Goal: Task Accomplishment & Management: Manage account settings

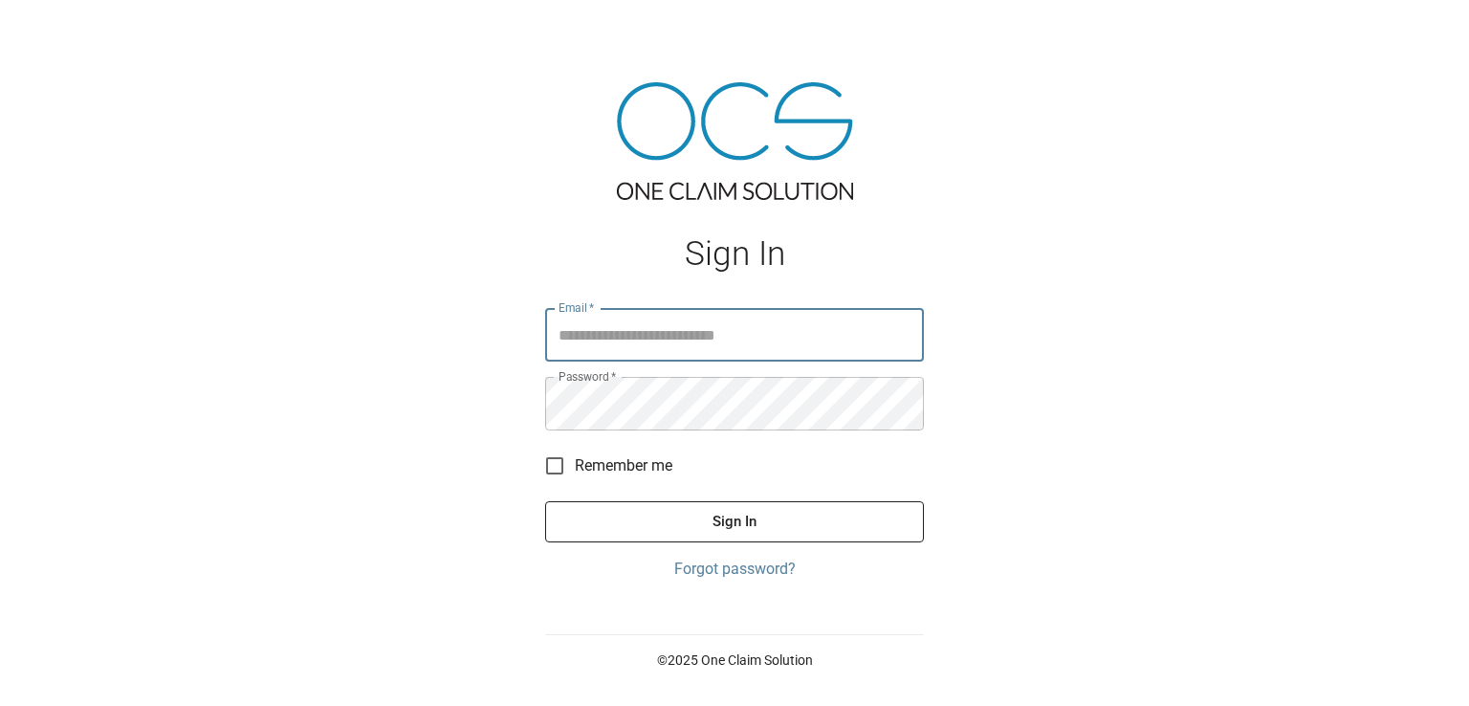
type input "**********"
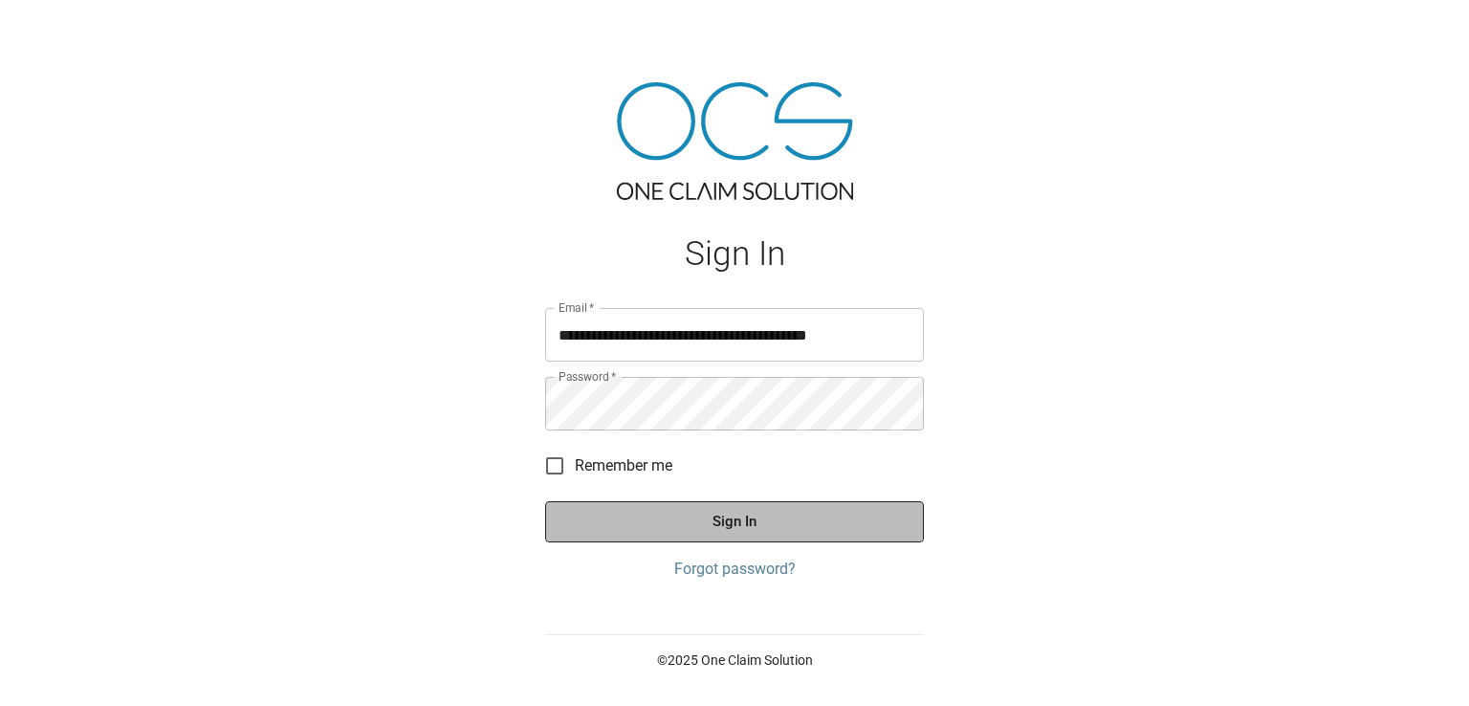
click at [742, 532] on button "Sign In" at bounding box center [734, 521] width 379 height 40
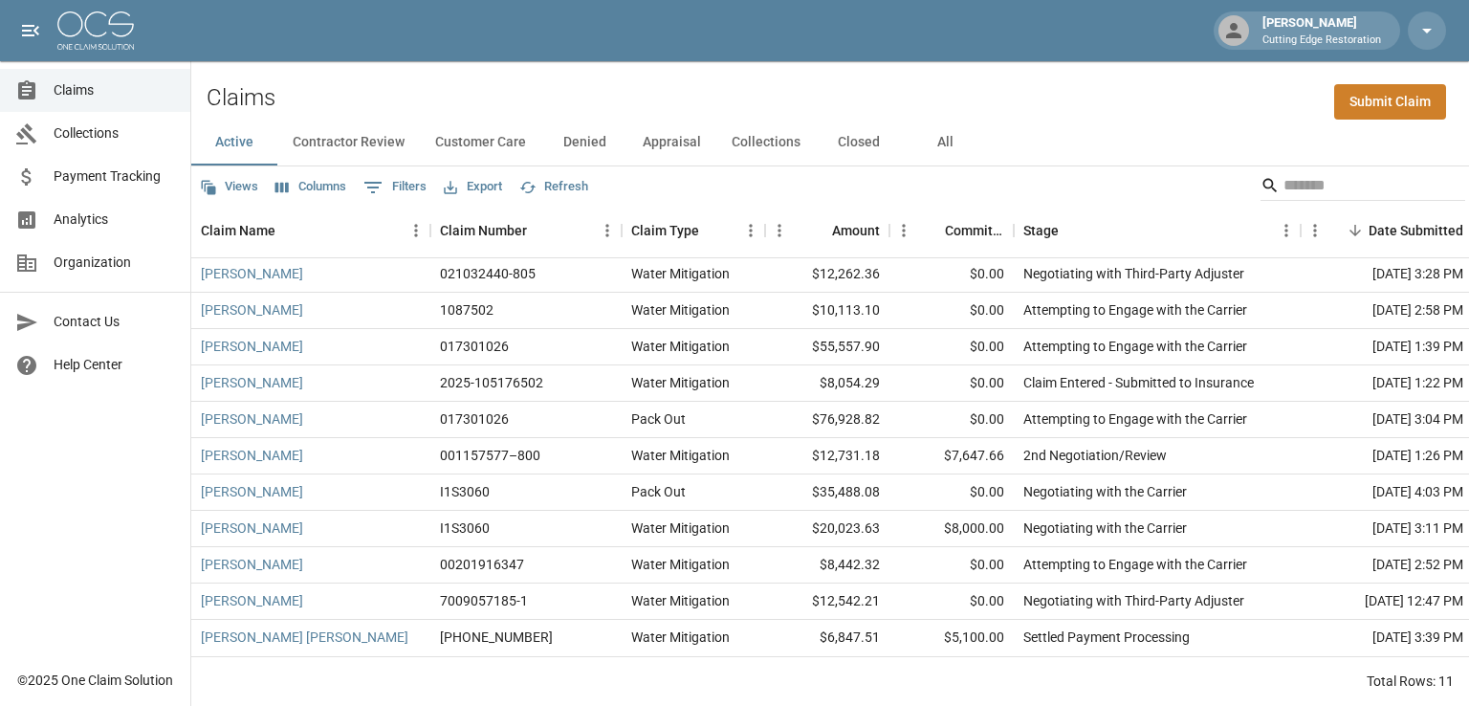
scroll to position [16, 0]
click at [858, 140] on button "Closed" at bounding box center [859, 143] width 86 height 46
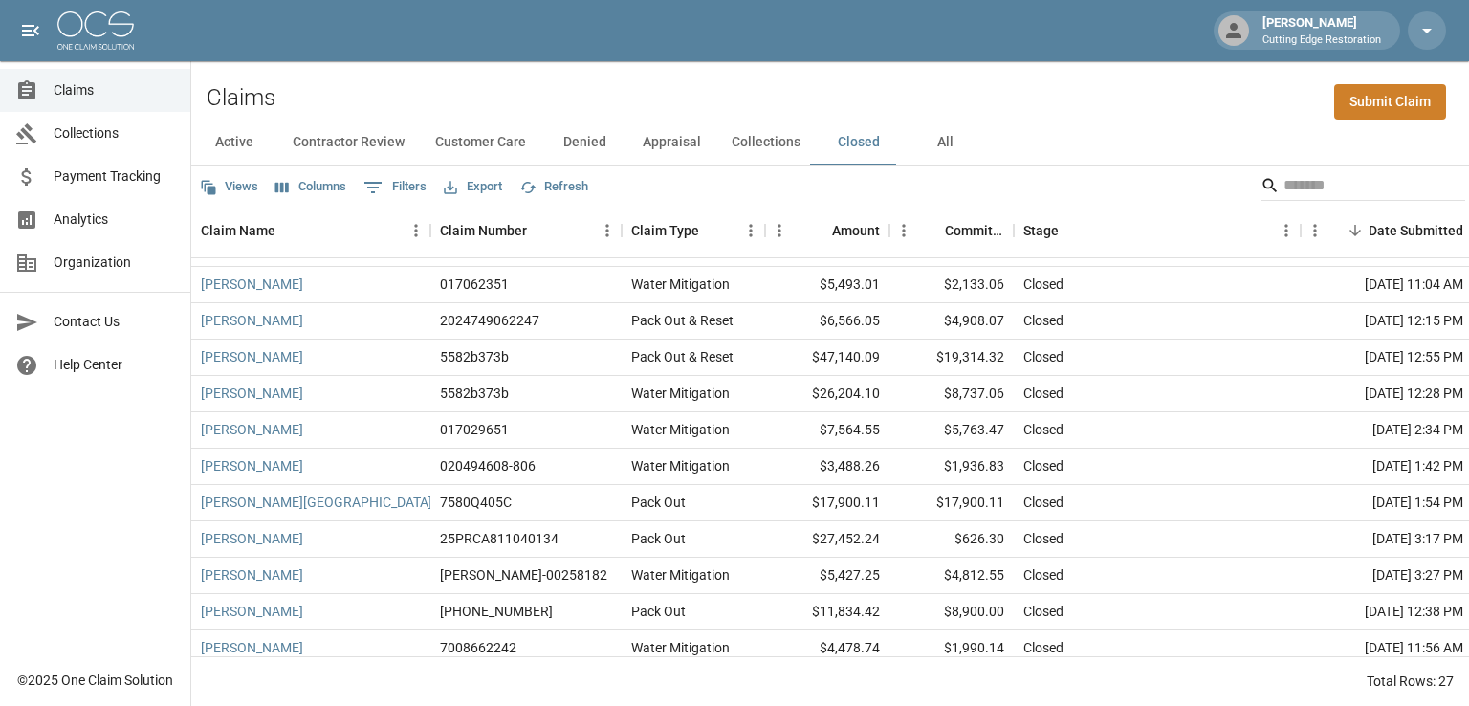
scroll to position [478, 0]
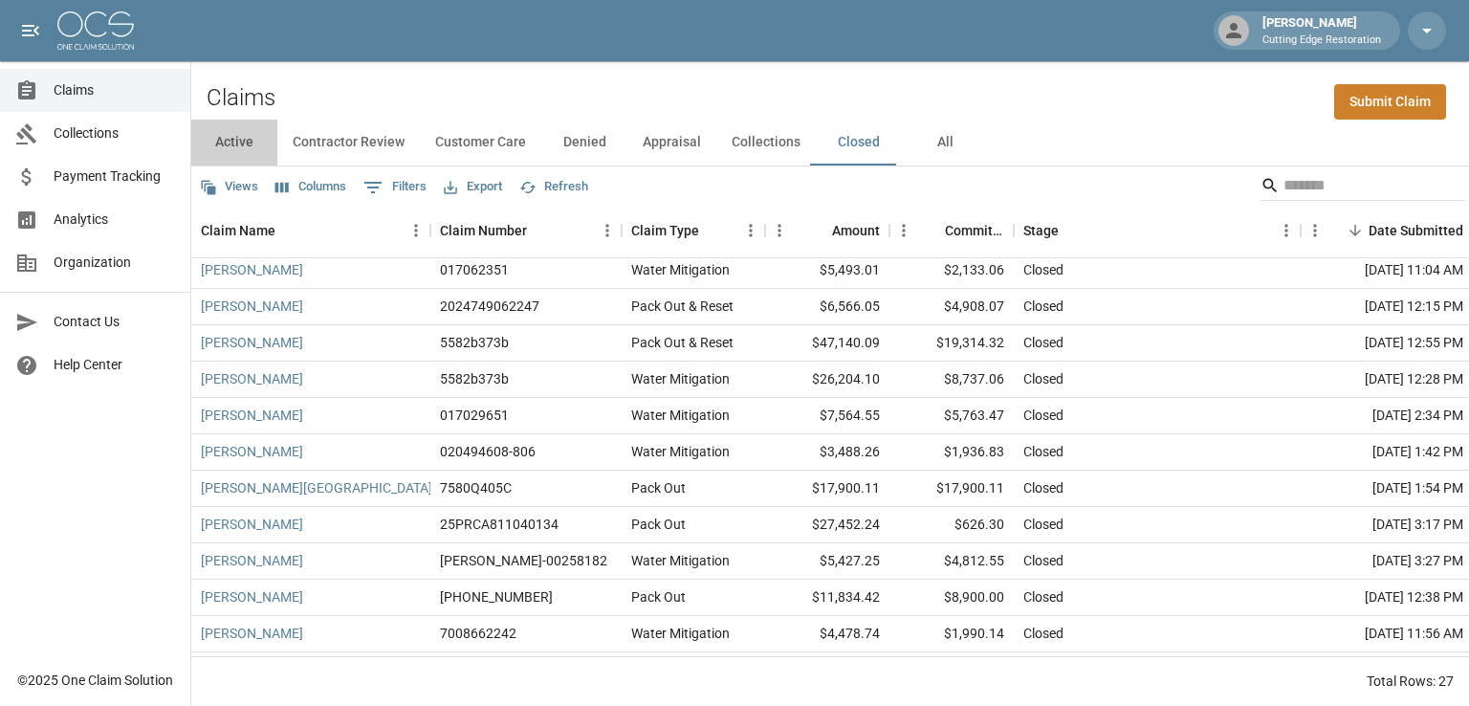
click at [231, 144] on button "Active" at bounding box center [234, 143] width 86 height 46
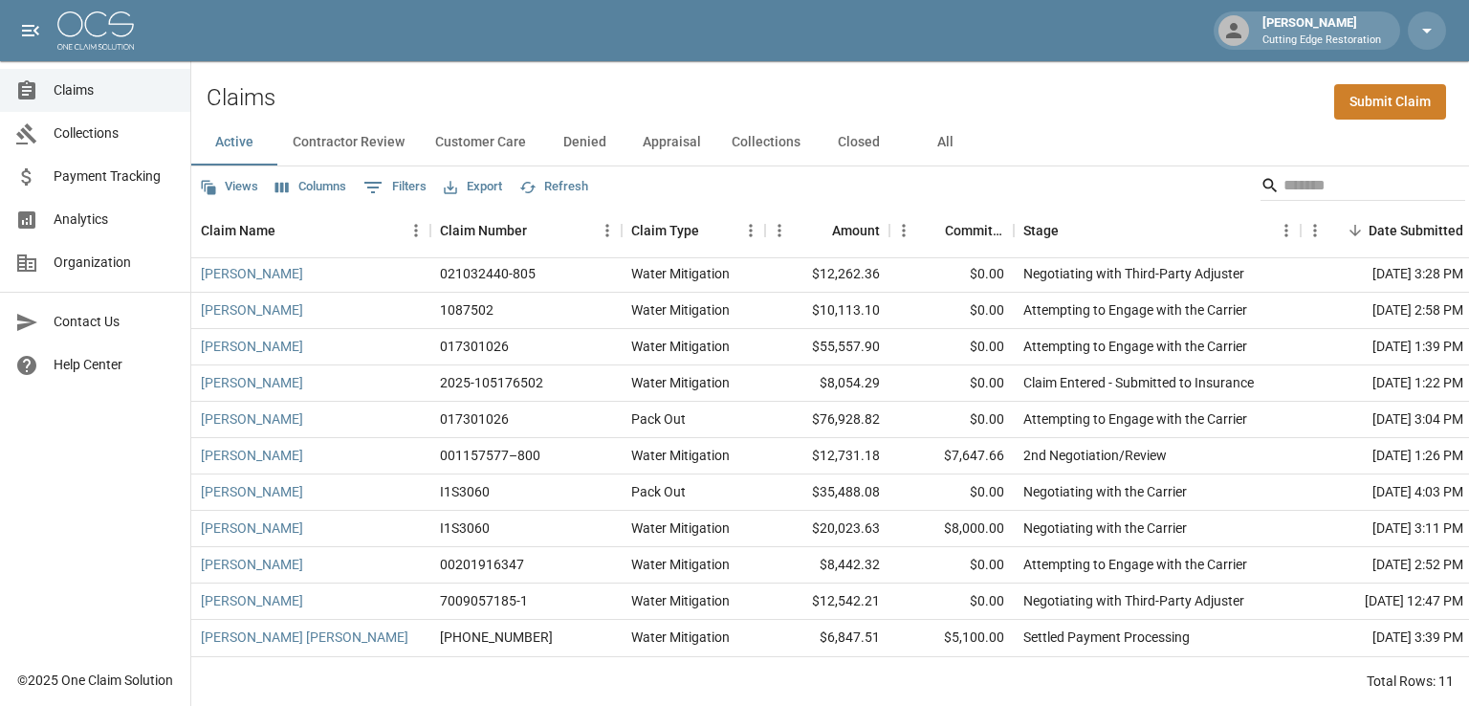
scroll to position [16, 0]
click at [467, 144] on button "Customer Care" at bounding box center [480, 143] width 121 height 46
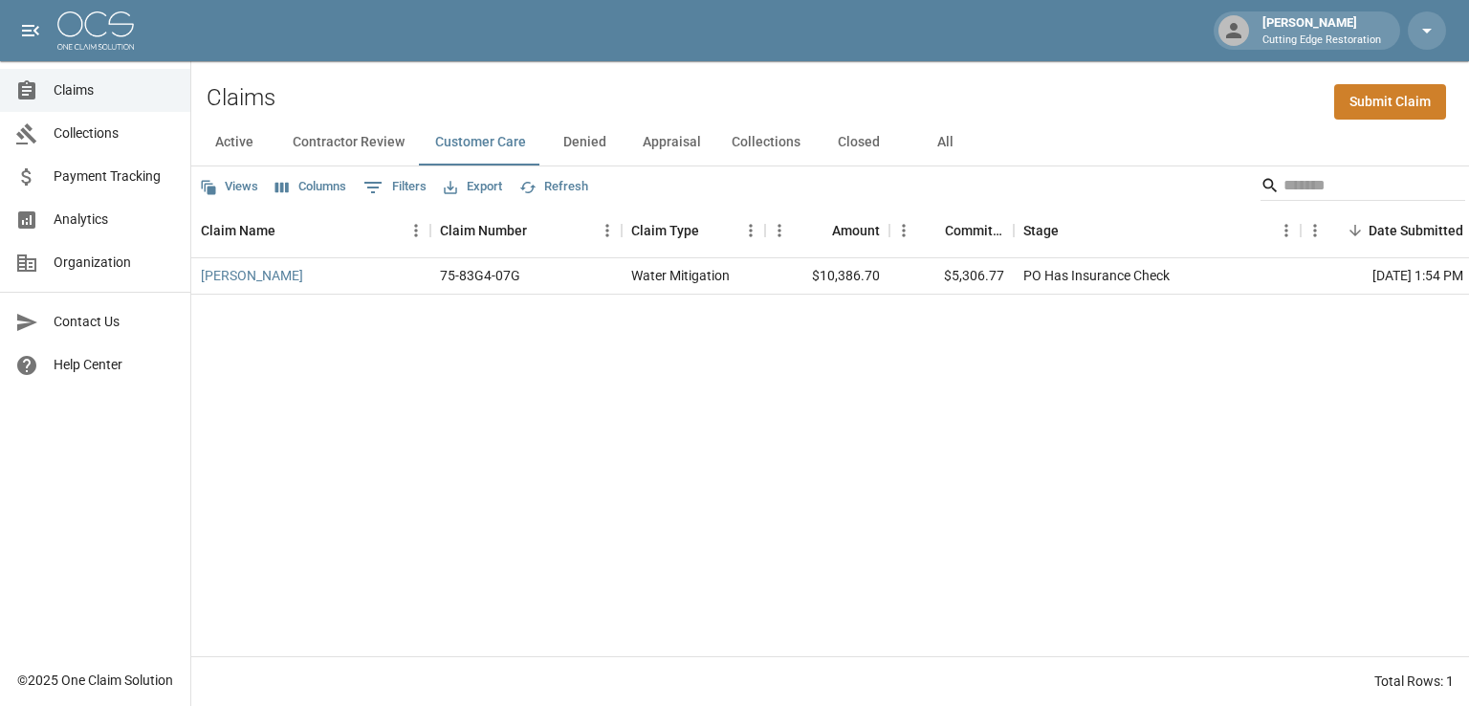
click at [1422, 448] on div "[PERSON_NAME] 75-83G4-07G Water Mitigation $10,386.70 $5,306.77 PO Has Insuranc…" at bounding box center [1085, 457] width 1789 height 398
click at [219, 150] on button "Active" at bounding box center [234, 143] width 86 height 46
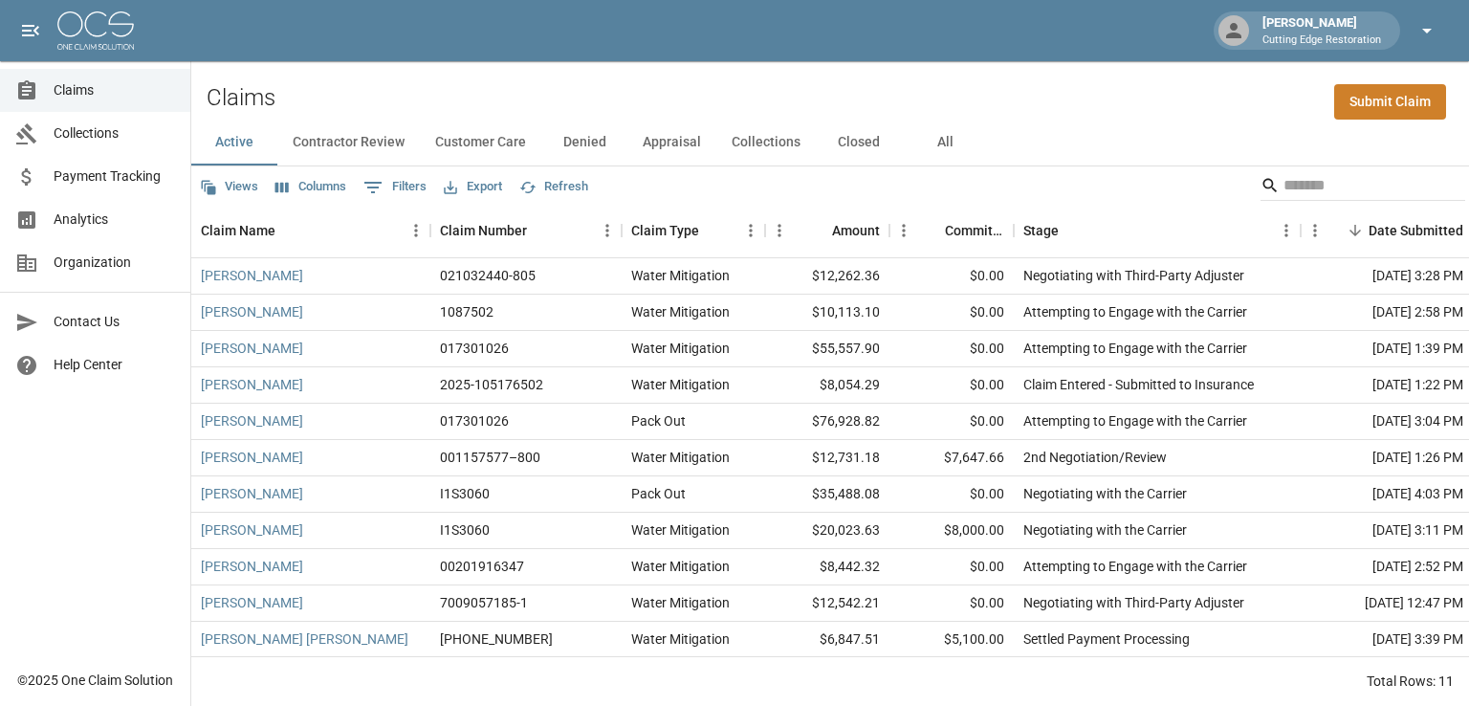
click at [1420, 32] on icon "button" at bounding box center [1427, 30] width 23 height 23
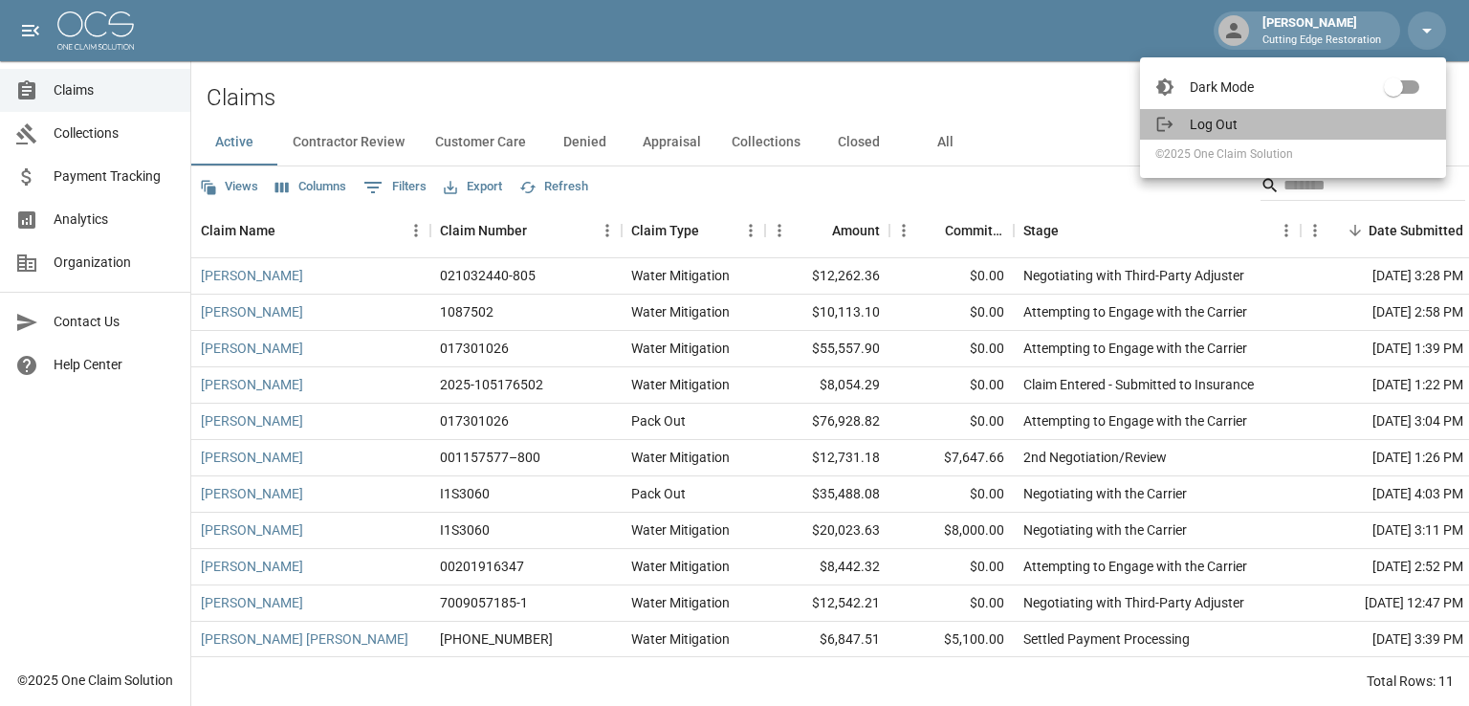
click at [1221, 127] on span "Log Out" at bounding box center [1310, 124] width 241 height 19
